Goal: Navigation & Orientation: Find specific page/section

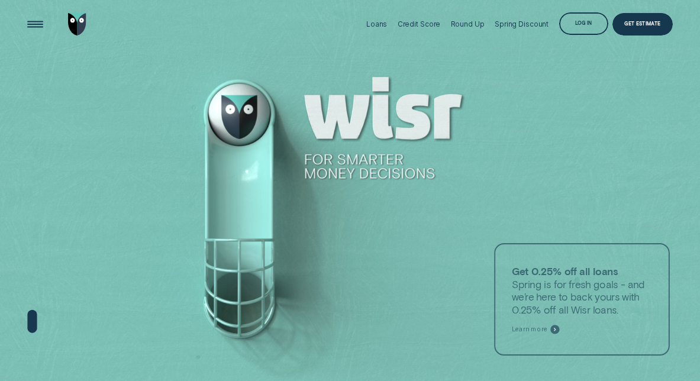
click at [598, 28] on div "Log in" at bounding box center [583, 23] width 49 height 22
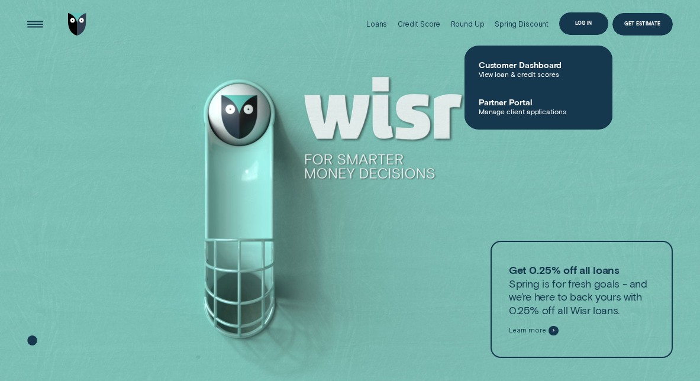
click at [594, 25] on div "Log in" at bounding box center [583, 23] width 49 height 22
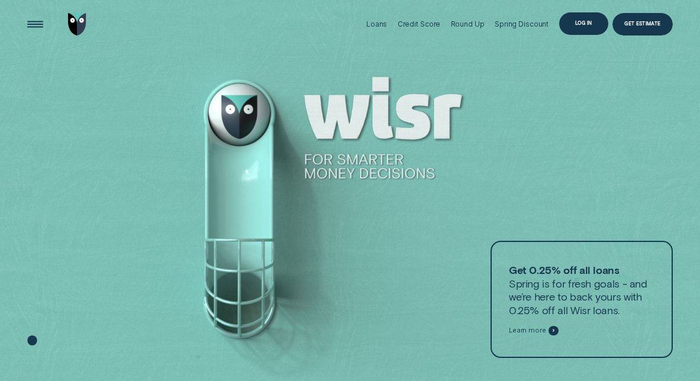
click at [594, 25] on div "Log in" at bounding box center [583, 23] width 49 height 22
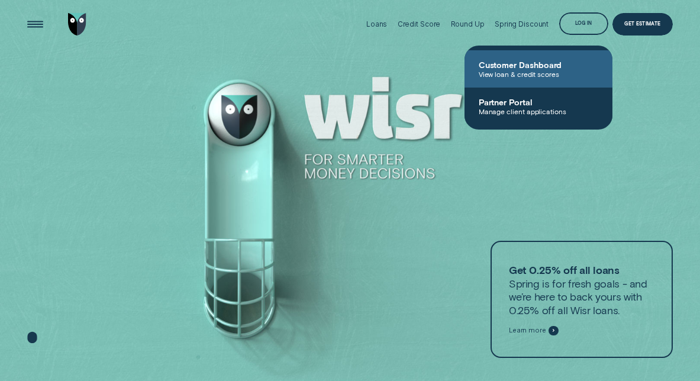
click at [511, 62] on span "Customer Dashboard" at bounding box center [537, 65] width 119 height 10
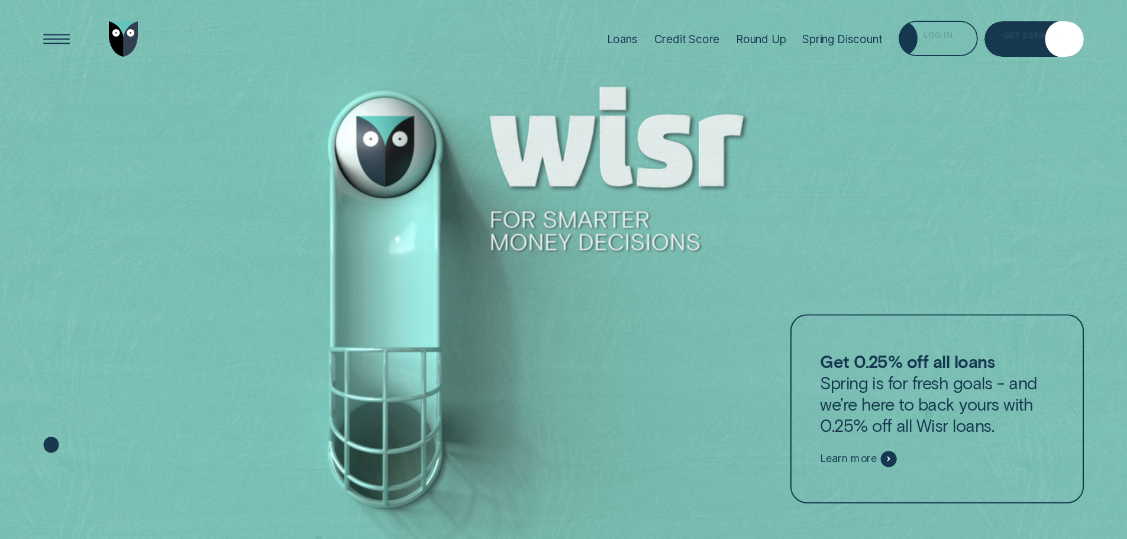
click at [957, 36] on div "Log in" at bounding box center [937, 38] width 79 height 35
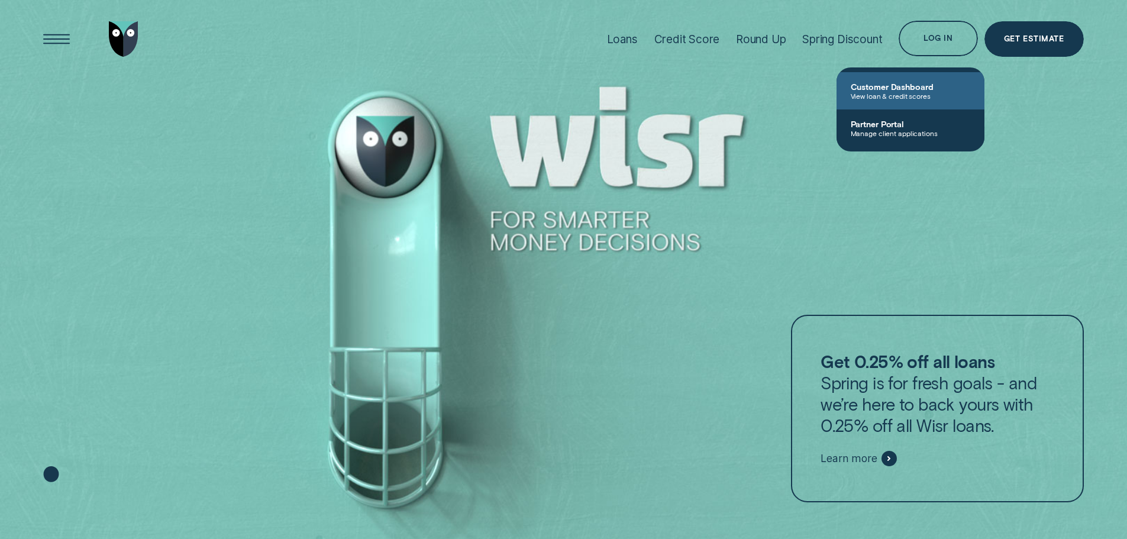
click at [914, 89] on span "Customer Dashboard" at bounding box center [909, 87] width 119 height 10
